Goal: Information Seeking & Learning: Check status

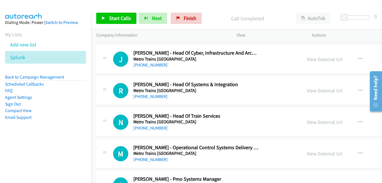
drag, startPoint x: 313, startPoint y: 154, endPoint x: 26, endPoint y: 3, distance: 324.5
click at [313, 154] on link "View External Url" at bounding box center [325, 153] width 36 height 6
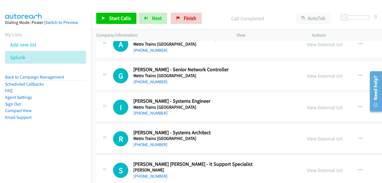
scroll to position [2000, 0]
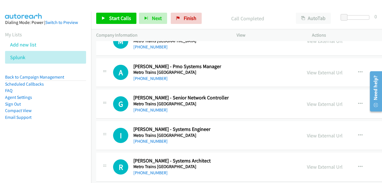
click at [318, 73] on link "View External Url" at bounding box center [325, 72] width 36 height 6
drag, startPoint x: 7, startPoint y: 42, endPoint x: 382, endPoint y: 123, distance: 383.5
click at [313, 102] on link "View External Url" at bounding box center [325, 104] width 36 height 6
click at [318, 137] on link "View External Url" at bounding box center [325, 135] width 36 height 6
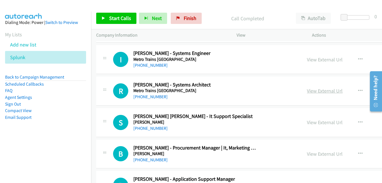
scroll to position [2084, 0]
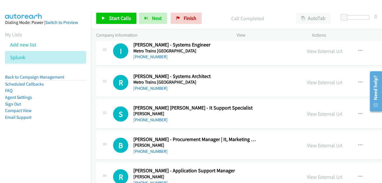
drag, startPoint x: 323, startPoint y: 81, endPoint x: 288, endPoint y: 77, distance: 35.2
click at [323, 81] on link "View External Url" at bounding box center [325, 82] width 36 height 6
click at [320, 115] on link "View External Url" at bounding box center [325, 114] width 36 height 6
click at [311, 146] on link "View External Url" at bounding box center [325, 145] width 36 height 6
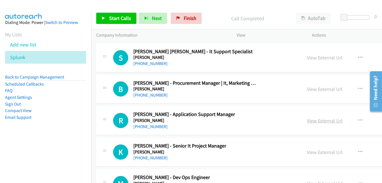
click at [330, 120] on link "View External Url" at bounding box center [325, 120] width 36 height 6
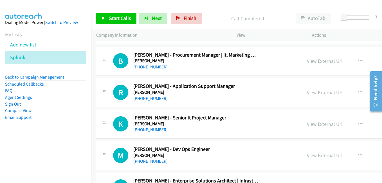
scroll to position [2197, 0]
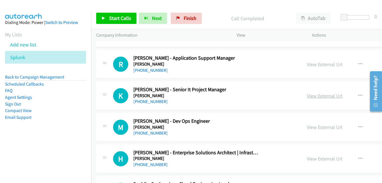
click at [315, 96] on link "View External Url" at bounding box center [325, 96] width 36 height 6
drag, startPoint x: 318, startPoint y: 128, endPoint x: 303, endPoint y: 124, distance: 16.0
click at [318, 128] on link "View External Url" at bounding box center [325, 127] width 36 height 6
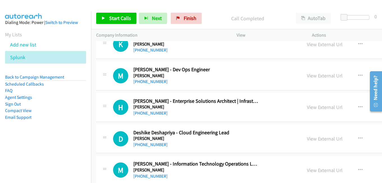
scroll to position [2253, 0]
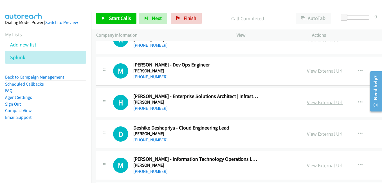
click at [320, 104] on link "View External Url" at bounding box center [325, 102] width 36 height 6
